Goal: Navigation & Orientation: Find specific page/section

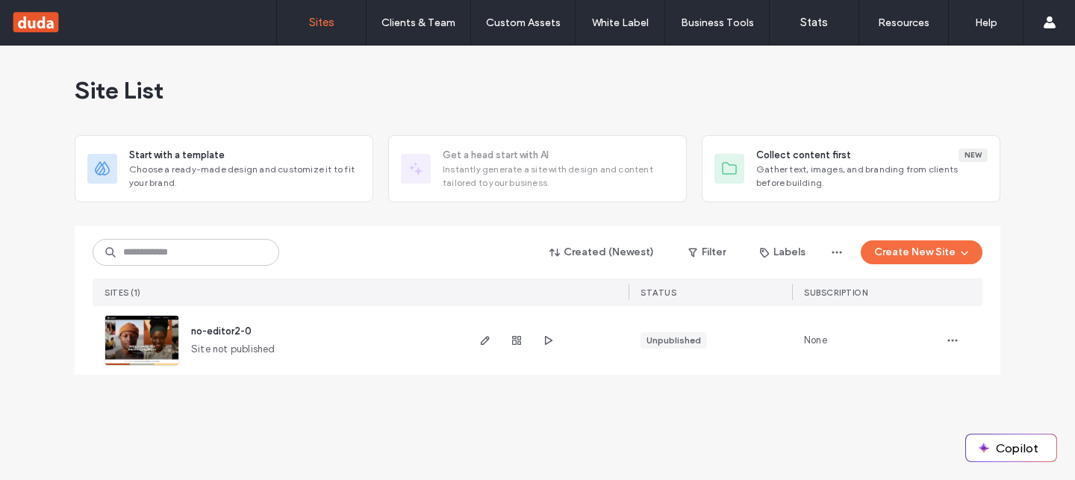
click at [604, 87] on div "Site List" at bounding box center [537, 91] width 925 height 90
click at [537, 102] on div "Site List" at bounding box center [537, 91] width 925 height 90
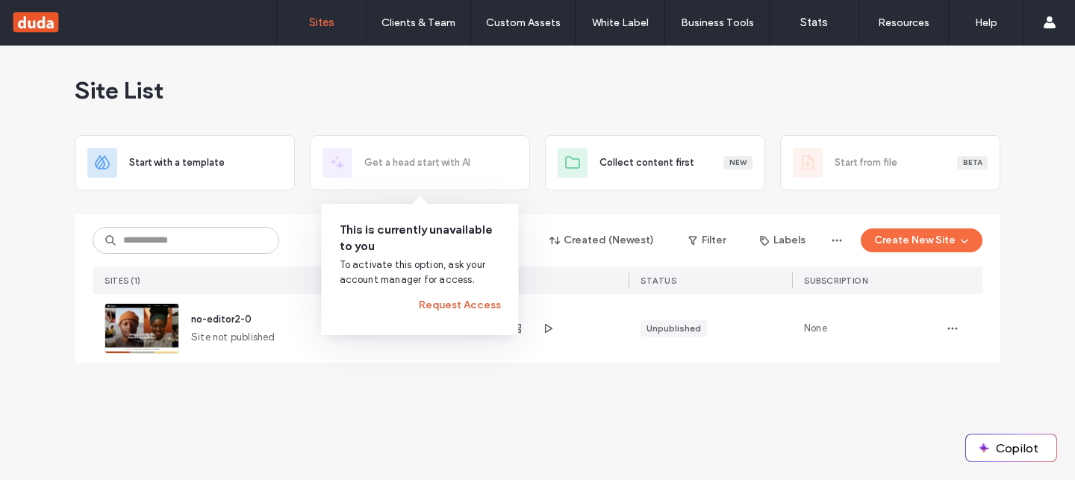
click at [433, 306] on button "Request Access" at bounding box center [460, 305] width 82 height 24
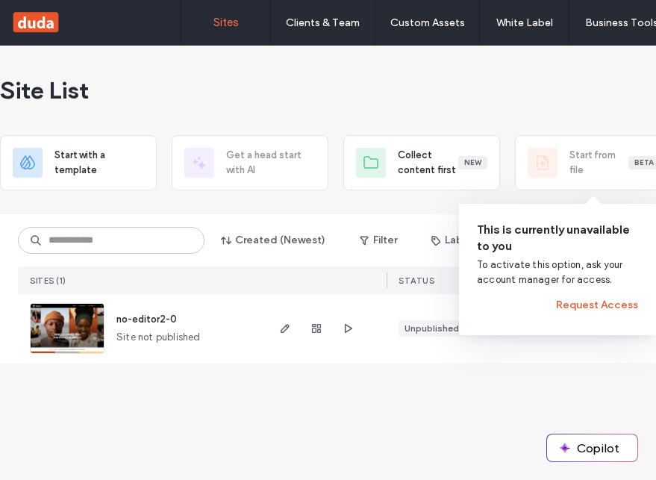
click at [586, 302] on button "Request Access" at bounding box center [597, 305] width 82 height 24
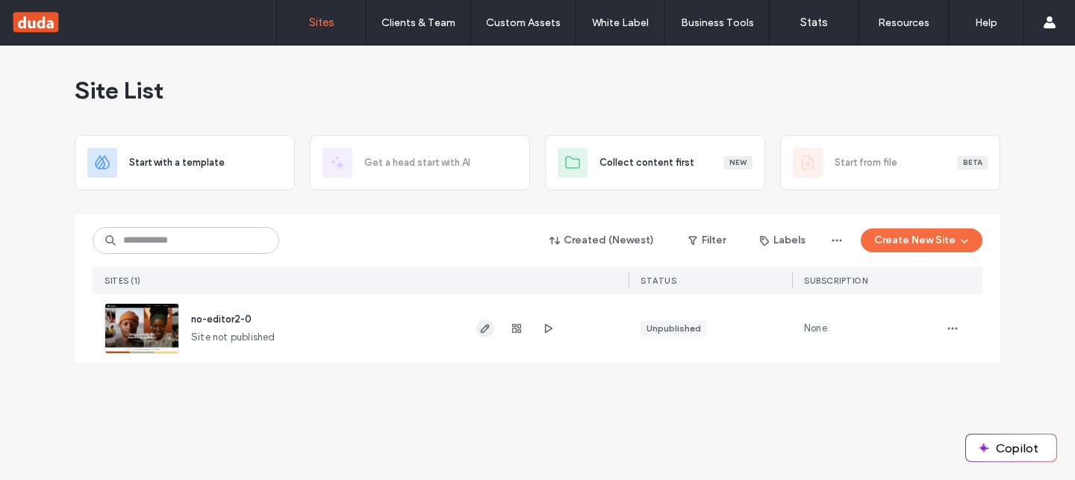
click at [479, 324] on icon "button" at bounding box center [485, 328] width 12 height 12
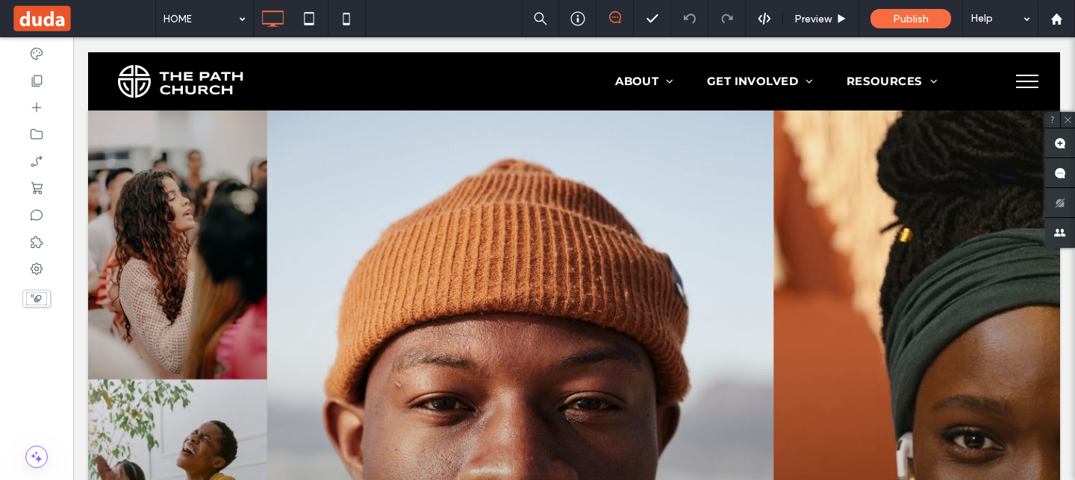
click at [53, 20] on span at bounding box center [83, 19] width 144 height 30
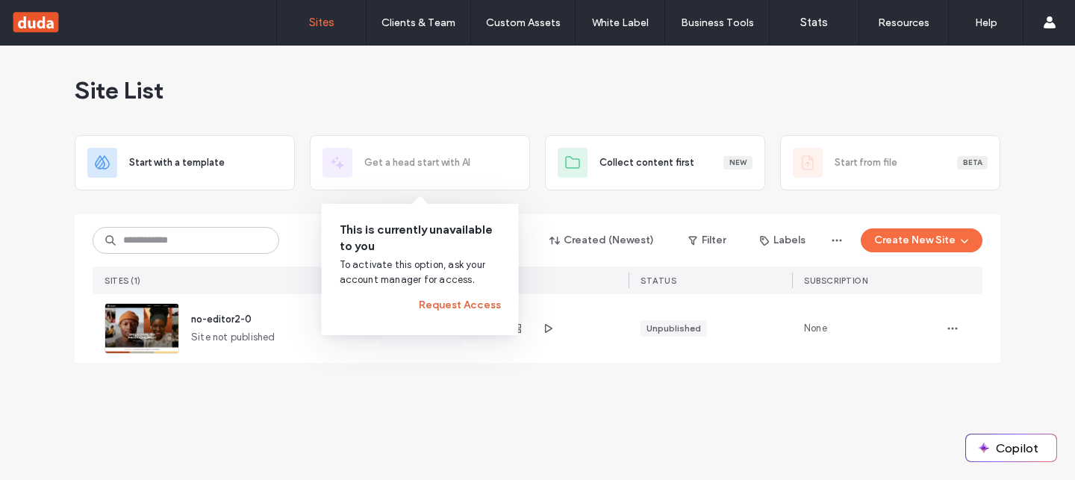
click at [463, 308] on button "Request Access" at bounding box center [460, 305] width 82 height 24
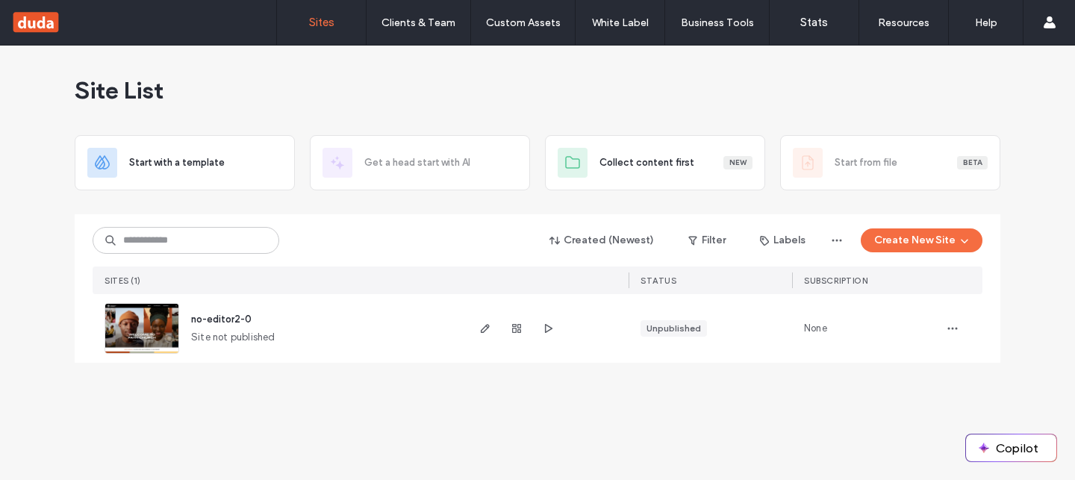
click at [446, 95] on div "Site List" at bounding box center [537, 91] width 925 height 90
click at [679, 96] on div "Site List" at bounding box center [537, 91] width 925 height 90
click at [1063, 224] on div "Site List Start with a template Get a head start with AI Collect content first …" at bounding box center [537, 263] width 1075 height 434
click at [955, 247] on span "button" at bounding box center [962, 240] width 15 height 22
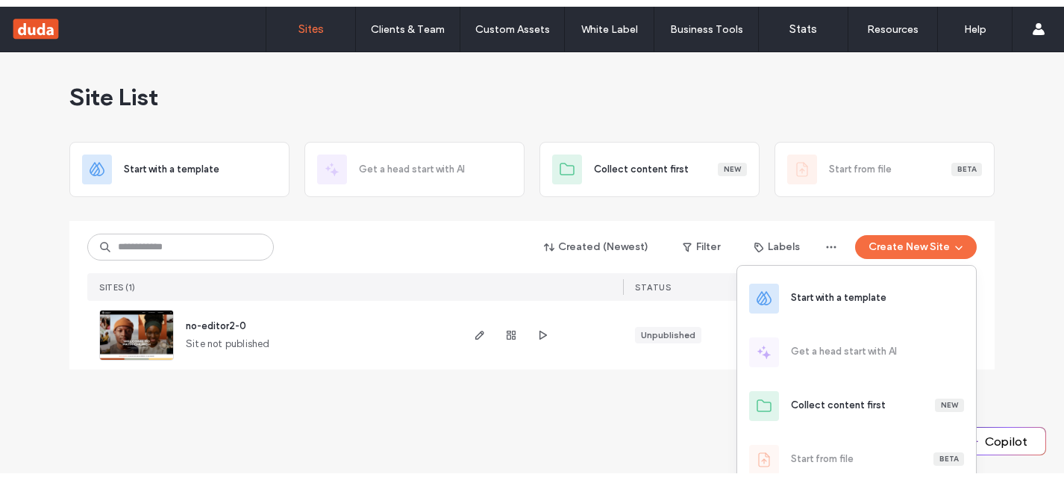
scroll to position [7, 0]
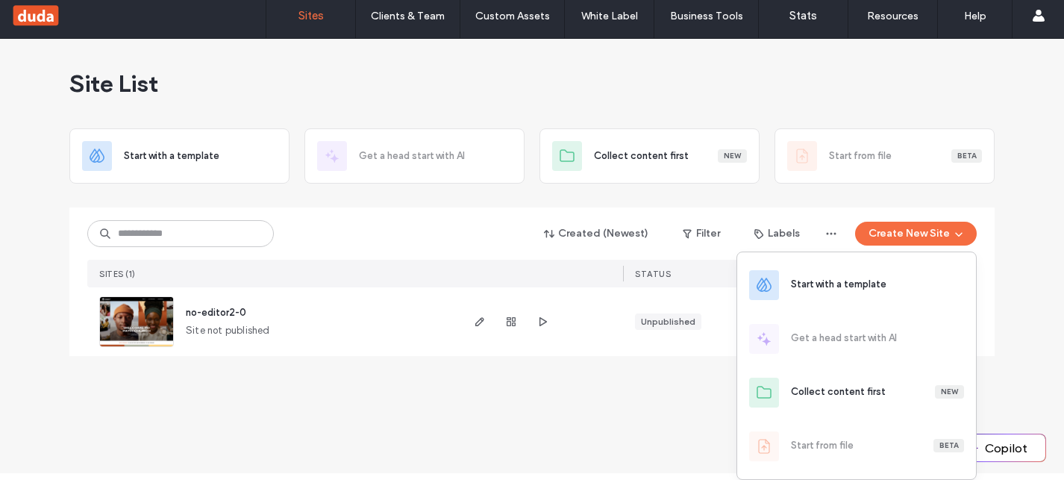
click at [651, 422] on div "Site List Start with a template Get a head start with AI Collect content first …" at bounding box center [532, 256] width 1064 height 434
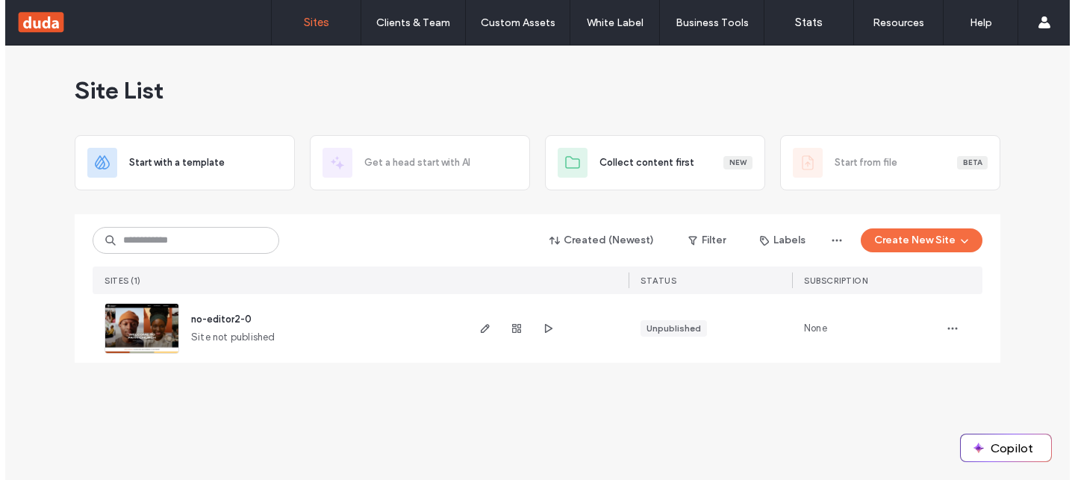
scroll to position [0, 0]
click at [651, 422] on div "Site List Start with a template Get a head start with AI Collect content first …" at bounding box center [537, 263] width 1075 height 434
click at [963, 97] on div "Site List" at bounding box center [537, 91] width 925 height 90
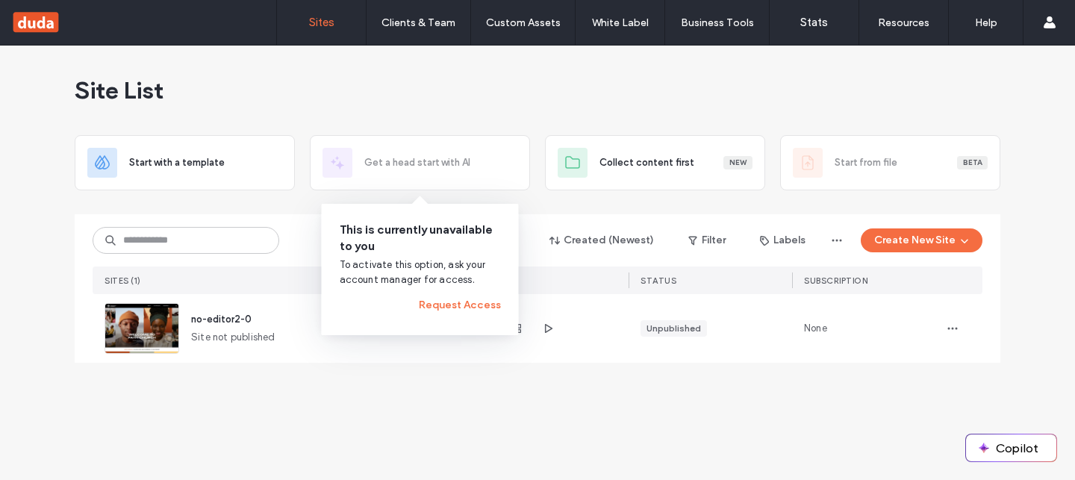
click at [510, 71] on div "Site List" at bounding box center [537, 91] width 925 height 90
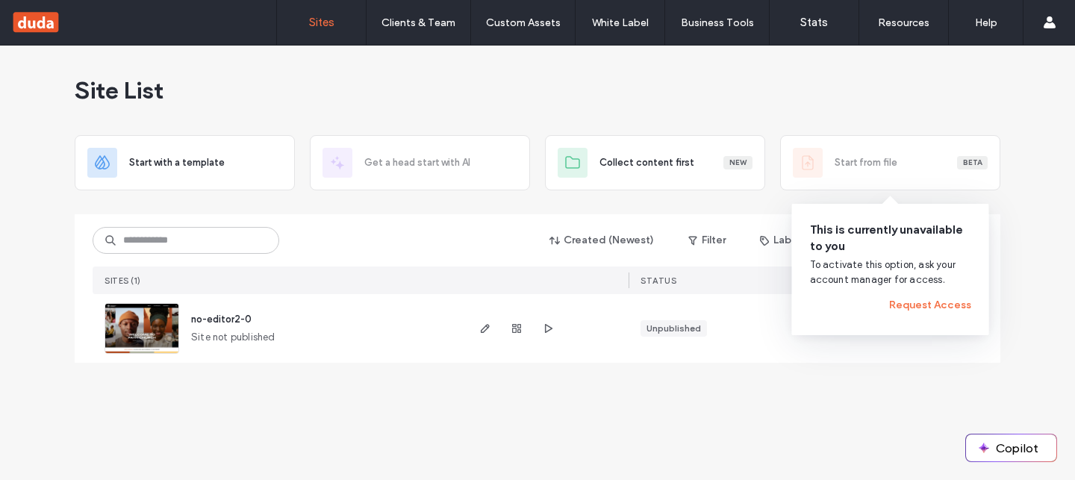
click at [774, 99] on div "Site List" at bounding box center [537, 91] width 925 height 90
click at [948, 309] on button "Request Access" at bounding box center [930, 305] width 82 height 24
click at [931, 313] on button "Request Access" at bounding box center [930, 305] width 82 height 24
